Goal: Transaction & Acquisition: Purchase product/service

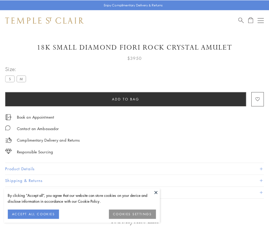
scroll to position [13, 0]
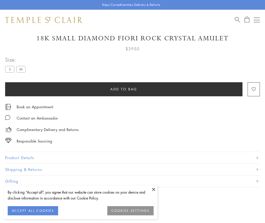
click at [124, 89] on span "Add to bag" at bounding box center [123, 89] width 27 height 6
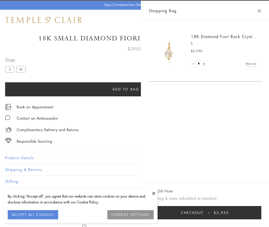
click at [261, 213] on button "Checkout $3,950" at bounding box center [204, 212] width 113 height 13
